Goal: Task Accomplishment & Management: Manage account settings

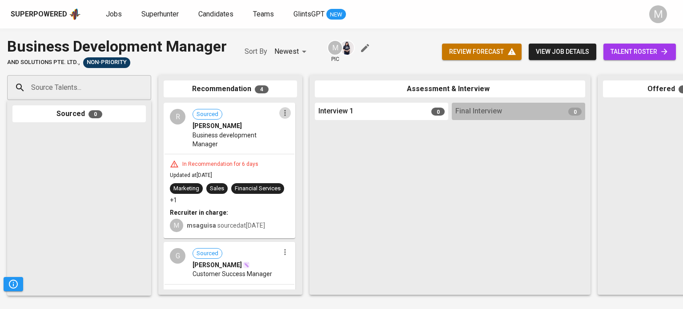
click at [284, 110] on icon "button" at bounding box center [284, 113] width 1 height 6
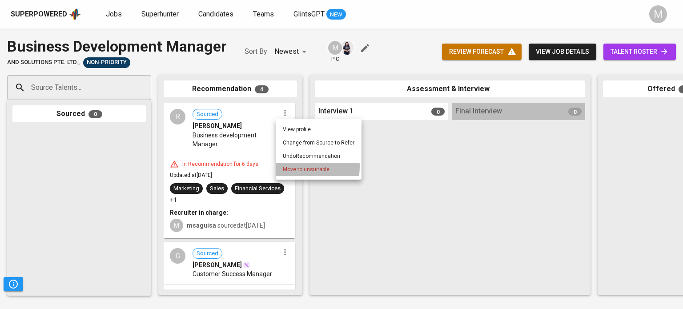
click at [301, 167] on span "Move to unsuitable" at bounding box center [306, 170] width 47 height 8
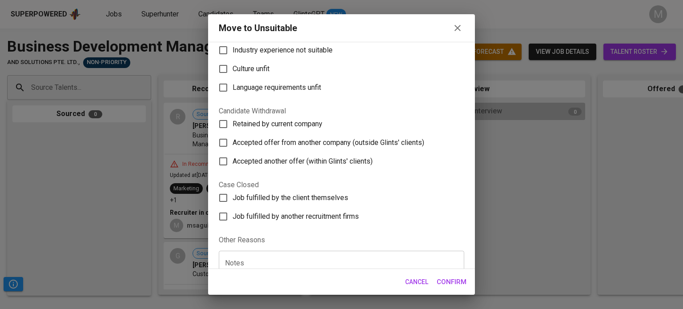
scroll to position [108, 0]
click at [314, 198] on span "Job fulfilled by the client themselves" at bounding box center [291, 198] width 116 height 11
click at [233, 198] on input "Job fulfilled by the client themselves" at bounding box center [223, 198] width 19 height 19
click at [324, 198] on span "Job fulfilled by the client themselves" at bounding box center [291, 198] width 116 height 11
click at [233, 198] on input "Job fulfilled by the client themselves" at bounding box center [223, 198] width 19 height 19
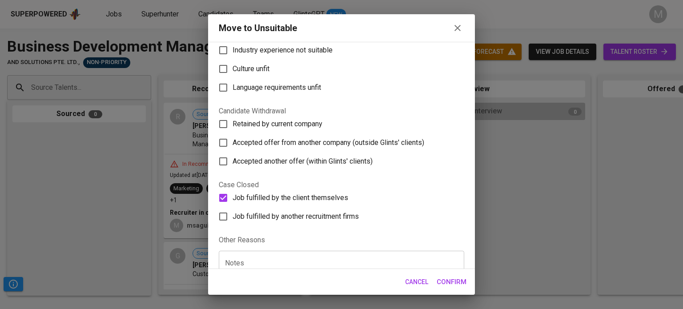
checkbox input "false"
click at [318, 213] on span "Job fulfilled by another recruitment firms" at bounding box center [296, 216] width 126 height 11
click at [233, 213] on input "Job fulfilled by another recruitment firms" at bounding box center [223, 216] width 19 height 19
checkbox input "true"
click at [335, 284] on span "Confirm" at bounding box center [452, 282] width 30 height 12
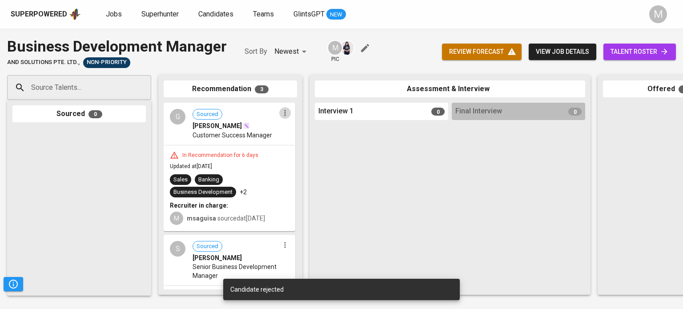
click at [281, 116] on icon "button" at bounding box center [285, 113] width 9 height 9
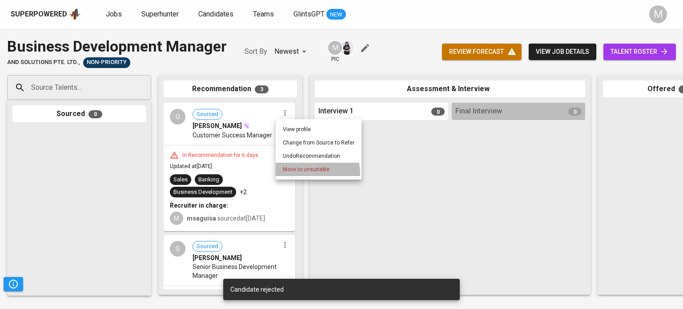
click at [303, 174] on li "Move to unsuitable" at bounding box center [319, 169] width 86 height 13
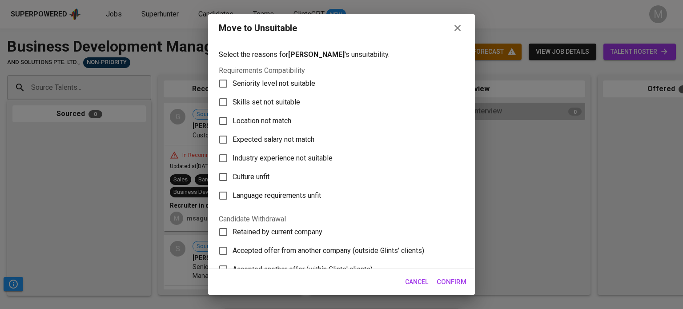
scroll to position [147, 0]
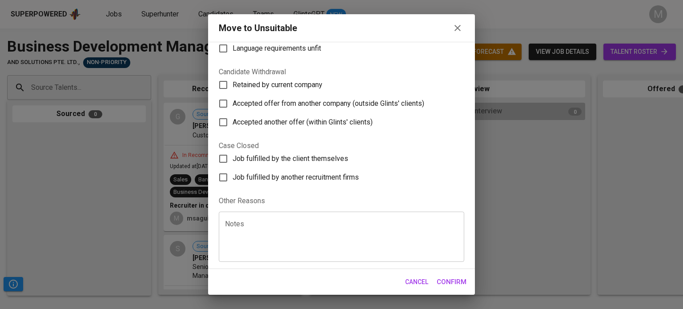
click at [295, 183] on label "Job fulfilled by another recruitment firms" at bounding box center [335, 177] width 243 height 19
click at [233, 183] on input "Job fulfilled by another recruitment firms" at bounding box center [223, 177] width 19 height 19
checkbox input "true"
click at [335, 288] on span "Confirm" at bounding box center [452, 282] width 30 height 12
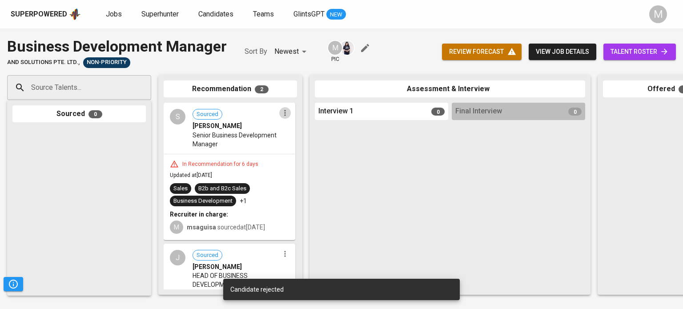
click at [284, 115] on icon "button" at bounding box center [284, 113] width 1 height 6
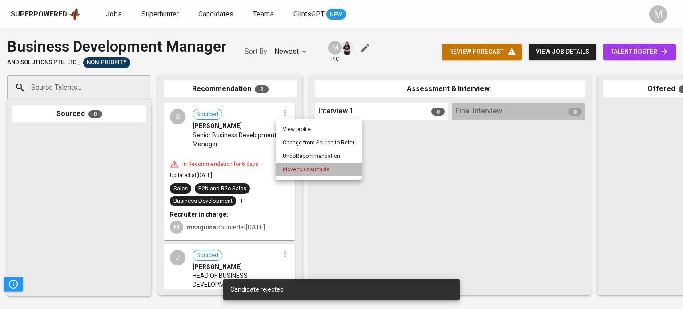
click at [327, 169] on span "Move to unsuitable" at bounding box center [306, 170] width 47 height 8
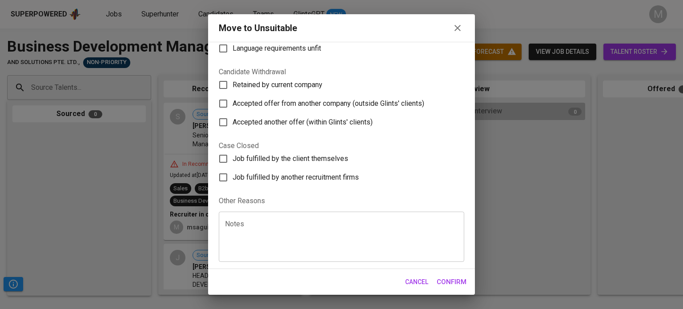
click at [335, 171] on label "Job fulfilled by another recruitment firms" at bounding box center [335, 177] width 243 height 19
click at [233, 171] on input "Job fulfilled by another recruitment firms" at bounding box center [223, 177] width 19 height 19
checkbox input "true"
click at [335, 279] on span "Confirm" at bounding box center [452, 282] width 30 height 12
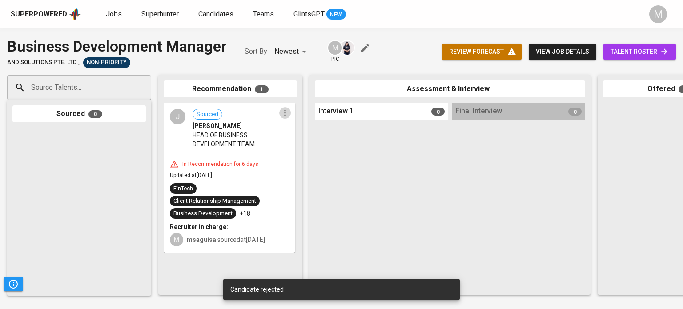
click at [281, 117] on icon "button" at bounding box center [285, 113] width 9 height 9
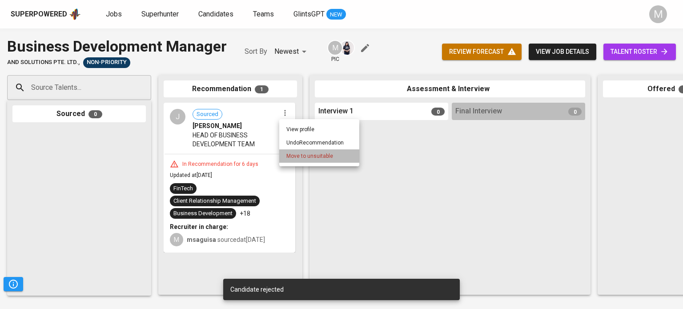
click at [316, 153] on span "Move to unsuitable" at bounding box center [310, 156] width 47 height 8
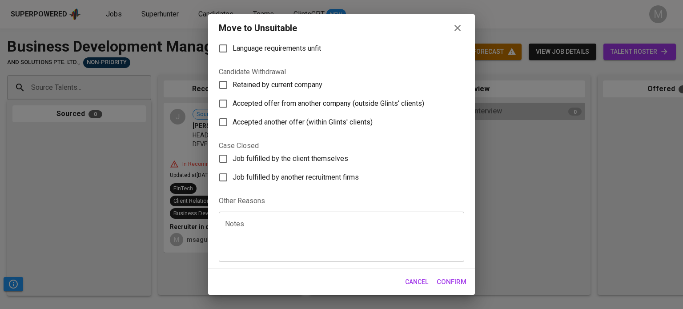
click at [295, 177] on span "Job fulfilled by another recruitment firms" at bounding box center [296, 177] width 126 height 11
click at [233, 177] on input "Job fulfilled by another recruitment firms" at bounding box center [223, 177] width 19 height 19
checkbox input "true"
click at [335, 277] on span "Confirm" at bounding box center [452, 282] width 30 height 12
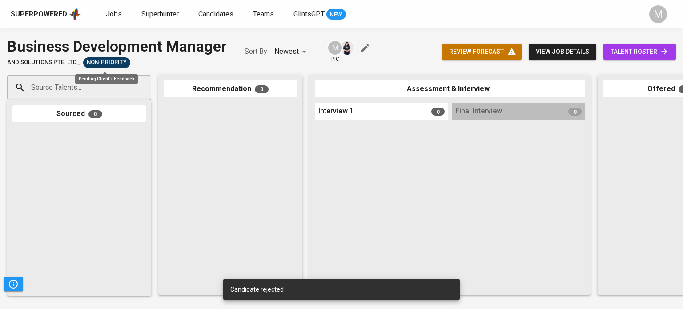
click at [100, 63] on span "Non-Priority" at bounding box center [106, 62] width 47 height 8
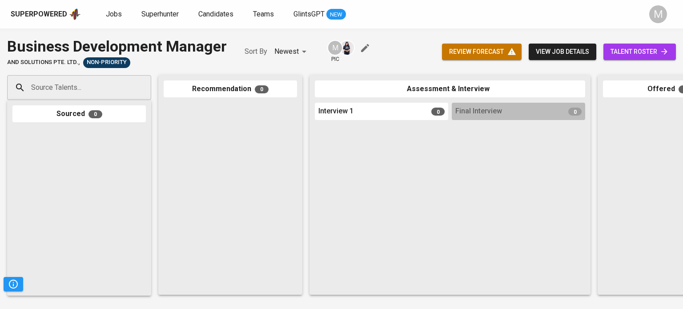
click at [63, 61] on span "And Solutions Pte. Ltd.," at bounding box center [43, 62] width 73 height 8
click at [335, 49] on span "view job details" at bounding box center [562, 51] width 53 height 11
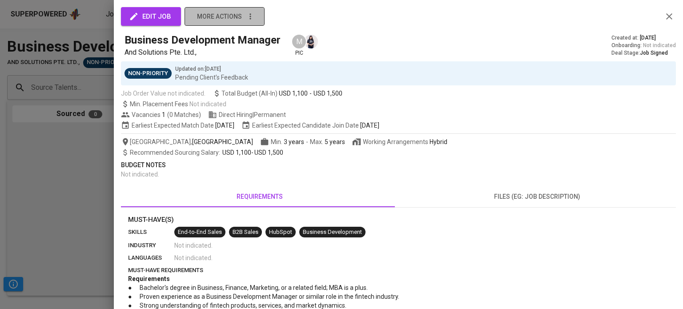
click at [247, 23] on button "more actions" at bounding box center [225, 16] width 80 height 19
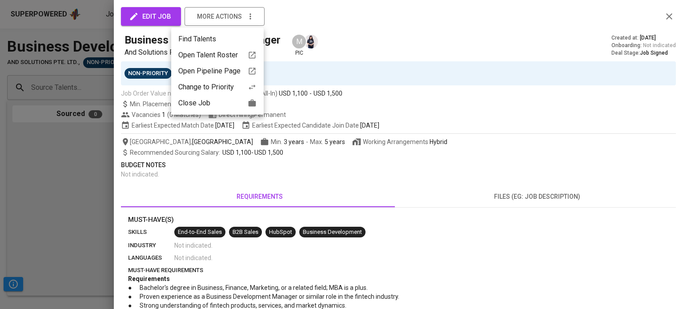
click at [335, 194] on div at bounding box center [341, 154] width 683 height 309
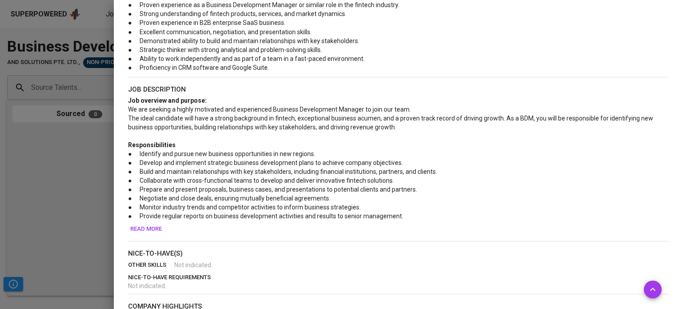
scroll to position [392, 0]
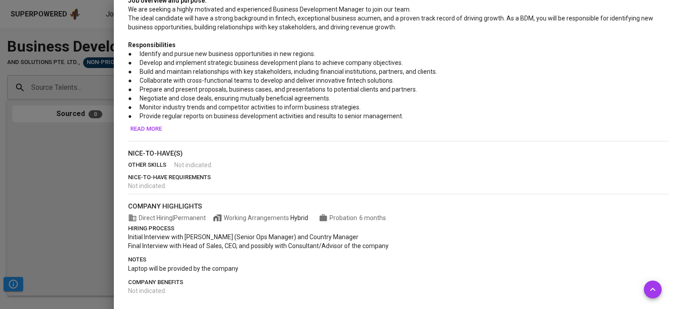
click at [24, 226] on div at bounding box center [341, 154] width 683 height 309
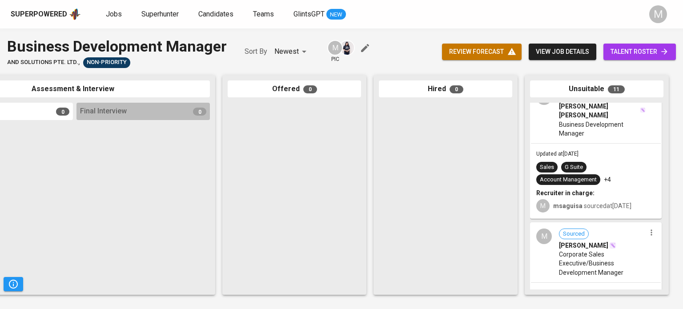
scroll to position [1212, 0]
